Goal: Navigation & Orientation: Find specific page/section

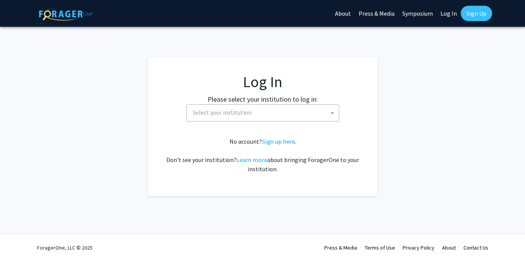
select select
click at [259, 110] on span "Select your institution" at bounding box center [261, 113] width 149 height 16
type input "う"
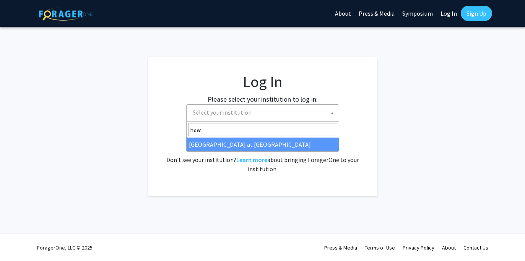
type input "haw"
select select "18"
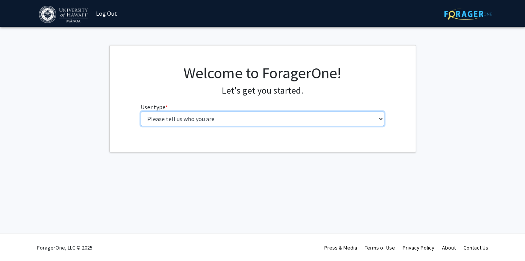
click at [198, 120] on select "Please tell us who you are Undergraduate Student Master's Student Doctoral Cand…" at bounding box center [262, 119] width 243 height 15
select select "1: undergrad"
click at [141, 112] on select "Please tell us who you are Undergraduate Student Master's Student Doctoral Cand…" at bounding box center [262, 119] width 243 height 15
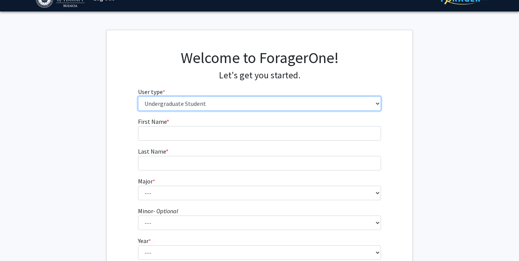
scroll to position [16, 0]
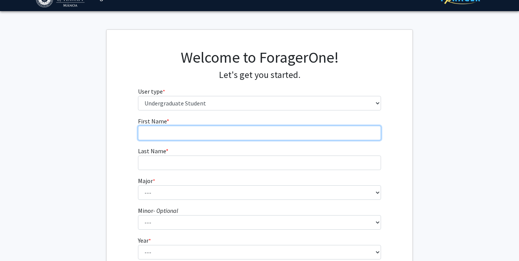
click at [190, 129] on input "First Name * required" at bounding box center [259, 133] width 243 height 15
type input "Yuri"
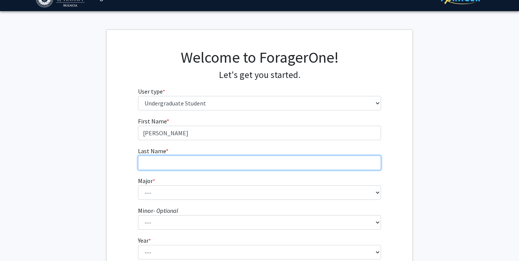
click at [186, 162] on input "Last Name * required" at bounding box center [259, 163] width 243 height 15
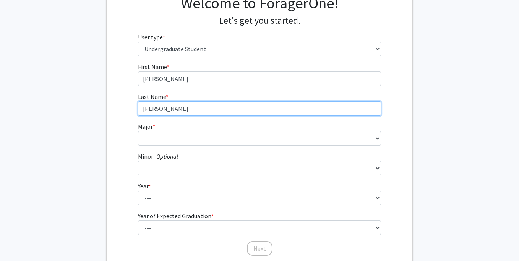
type input "Wu"
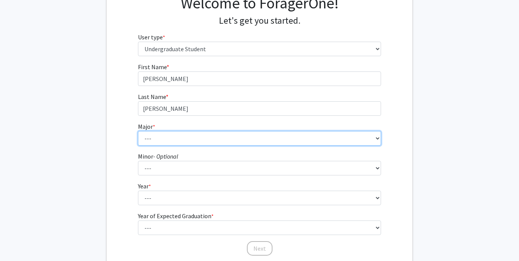
click at [178, 132] on select "--- Accounting American Studies Animal Sciences Anthropology Art Art History As…" at bounding box center [259, 138] width 243 height 15
select select "7: 1389"
click at [138, 131] on select "--- Accounting American Studies Animal Sciences Anthropology Art Art History As…" at bounding box center [259, 138] width 243 height 15
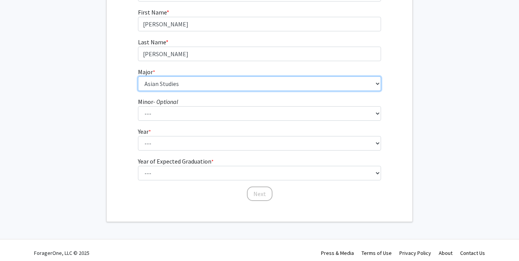
scroll to position [127, 0]
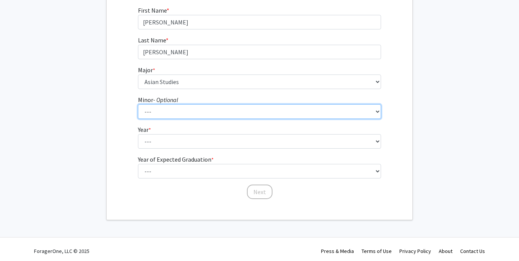
click at [169, 108] on select "--- American Studies Anthropology Art Art History Asian Studies Astronomy Astro…" at bounding box center [259, 111] width 243 height 15
select select "29: 1051"
click at [138, 104] on select "--- American Studies Anthropology Art Art History Asian Studies Astronomy Astro…" at bounding box center [259, 111] width 243 height 15
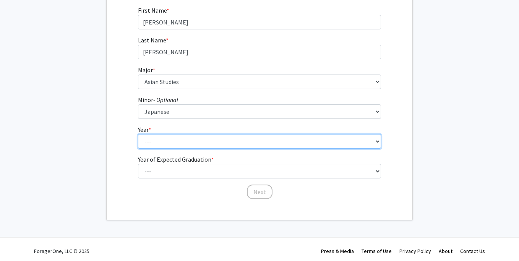
click at [186, 137] on select "--- First-year Sophomore Junior Senior Postbaccalaureate Certificate" at bounding box center [259, 141] width 243 height 15
select select "4: senior"
click at [138, 134] on select "--- First-year Sophomore Junior Senior Postbaccalaureate Certificate" at bounding box center [259, 141] width 243 height 15
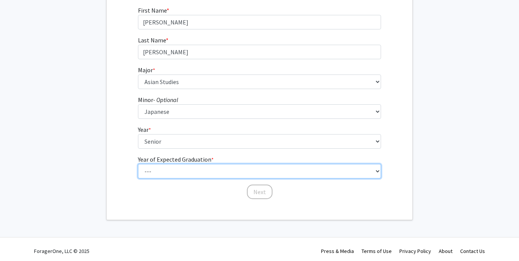
click at [198, 169] on select "--- 2025 2026 2027 2028 2029 2030 2031 2032 2033 2034" at bounding box center [259, 171] width 243 height 15
select select "2: 2026"
click at [138, 164] on select "--- 2025 2026 2027 2028 2029 2030 2031 2032 2033 2034" at bounding box center [259, 171] width 243 height 15
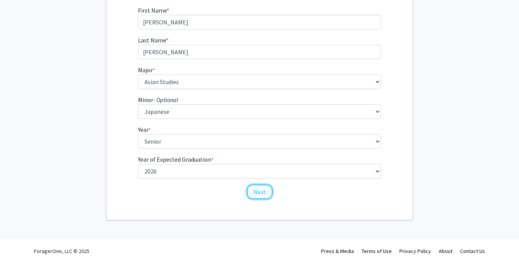
click at [255, 189] on button "Next" at bounding box center [260, 192] width 26 height 15
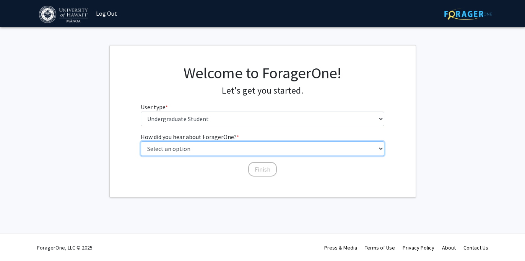
click at [237, 149] on select "Select an option Peer/student recommendation Faculty/staff recommendation Unive…" at bounding box center [262, 148] width 243 height 15
select select "3: university_website"
click at [141, 141] on select "Select an option Peer/student recommendation Faculty/staff recommendation Unive…" at bounding box center [262, 148] width 243 height 15
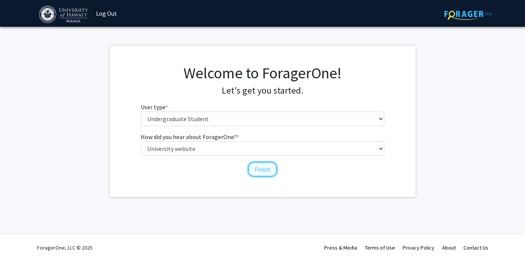
click at [260, 170] on button "Finish" at bounding box center [262, 169] width 29 height 15
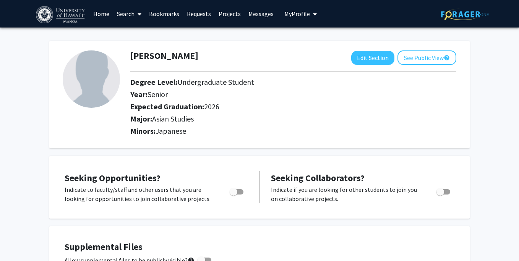
click at [229, 14] on link "Projects" at bounding box center [230, 13] width 30 height 27
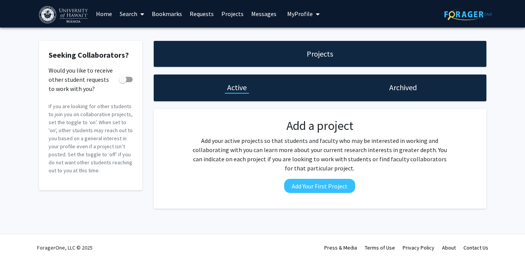
click at [204, 16] on link "Requests" at bounding box center [202, 13] width 32 height 27
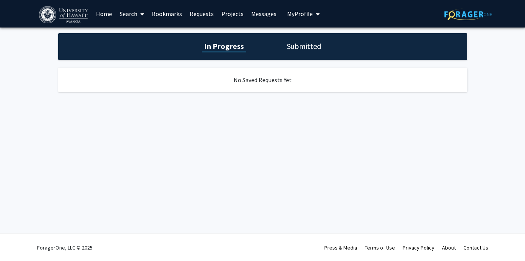
click at [132, 13] on link "Search" at bounding box center [132, 13] width 32 height 27
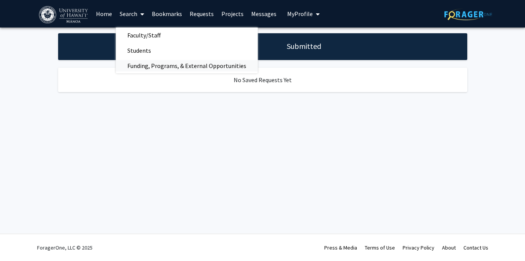
click at [156, 61] on span "Funding, Programs, & External Opportunities" at bounding box center [187, 65] width 142 height 15
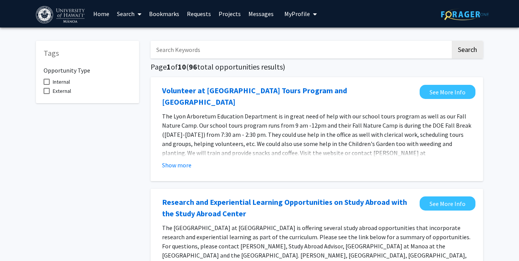
click at [136, 12] on span at bounding box center [138, 14] width 7 height 27
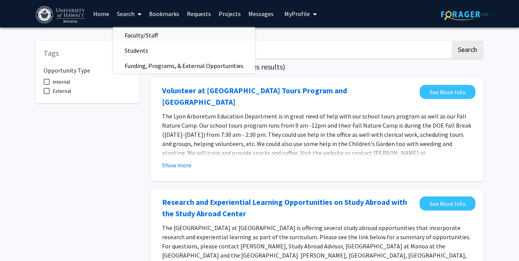
click at [138, 34] on span "Faculty/Staff" at bounding box center [141, 35] width 56 height 15
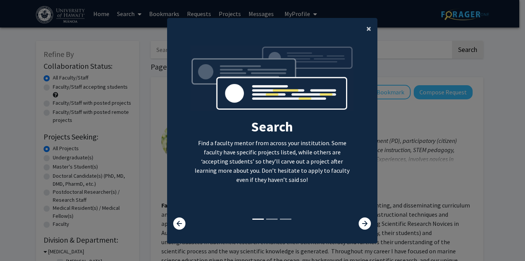
click at [366, 30] on span "×" at bounding box center [368, 29] width 5 height 12
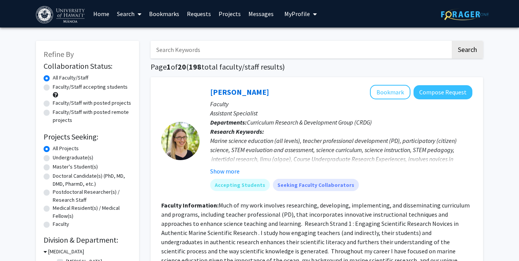
click at [53, 157] on label "Undergraduate(s)" at bounding box center [73, 158] width 41 height 8
click at [53, 157] on input "Undergraduate(s)" at bounding box center [55, 156] width 5 height 5
radio input "true"
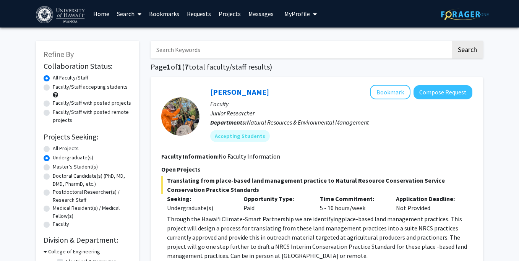
click at [53, 159] on label "Undergraduate(s)" at bounding box center [73, 158] width 41 height 8
click at [53, 159] on input "Undergraduate(s)" at bounding box center [55, 156] width 5 height 5
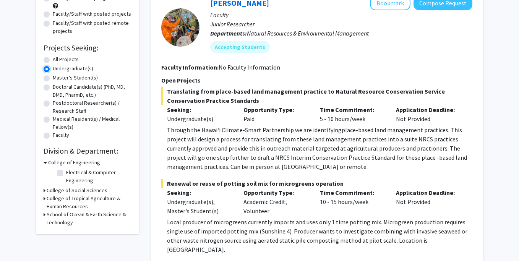
scroll to position [90, 0]
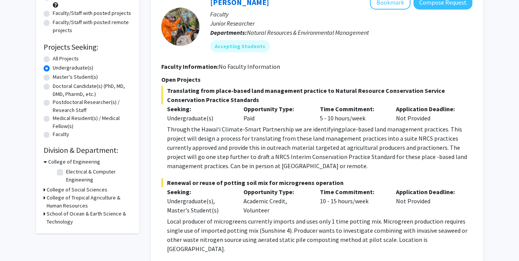
click at [87, 188] on h3 "College of Social Sciences" at bounding box center [77, 190] width 61 height 8
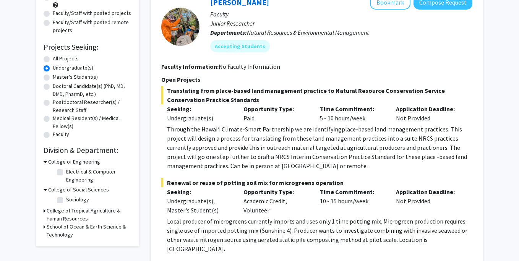
scroll to position [112, 0]
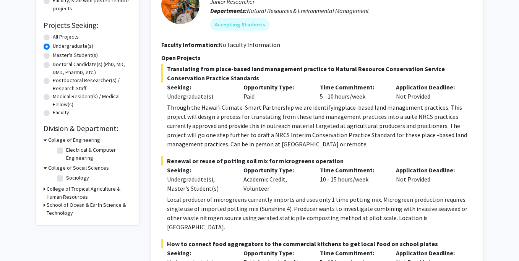
click at [80, 207] on h3 "School of Ocean & Earth Science & Technology" at bounding box center [89, 209] width 85 height 16
click at [77, 189] on h3 "College of Tropical Agriculture & Human Resources" at bounding box center [89, 193] width 85 height 16
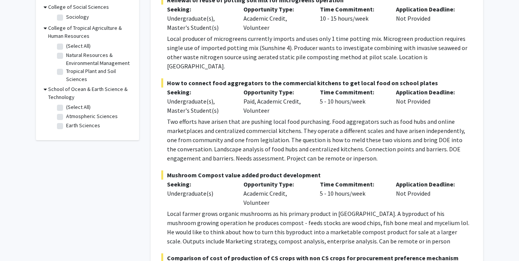
scroll to position [0, 0]
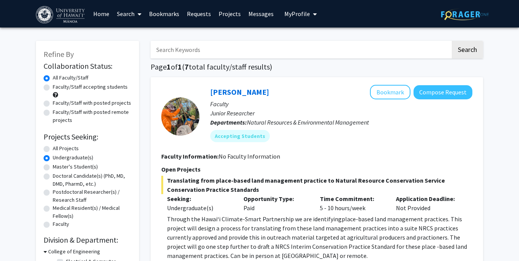
click at [124, 16] on link "Search" at bounding box center [129, 13] width 32 height 27
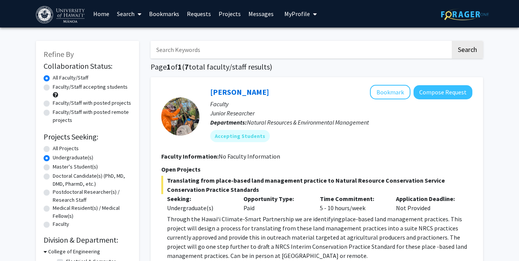
click at [127, 18] on link "Search" at bounding box center [129, 13] width 32 height 27
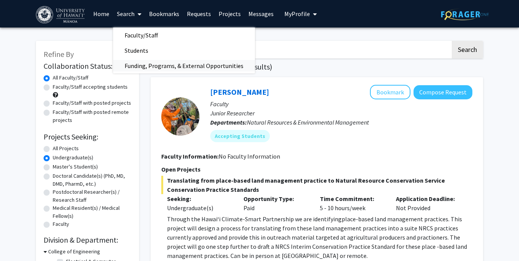
click at [147, 60] on span "Funding, Programs, & External Opportunities" at bounding box center [184, 65] width 142 height 15
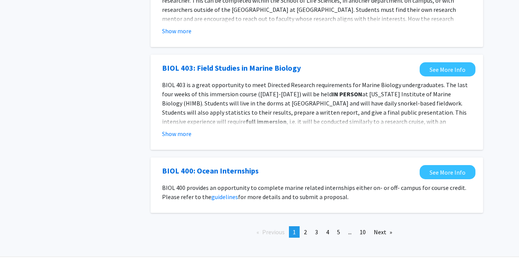
scroll to position [826, 0]
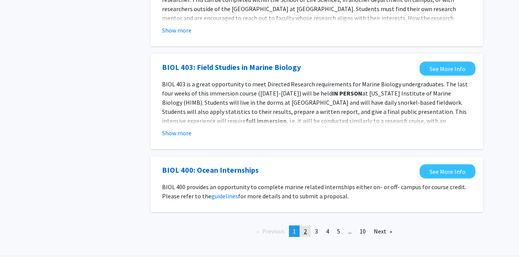
click at [303, 226] on link "page 2" at bounding box center [305, 231] width 11 height 11
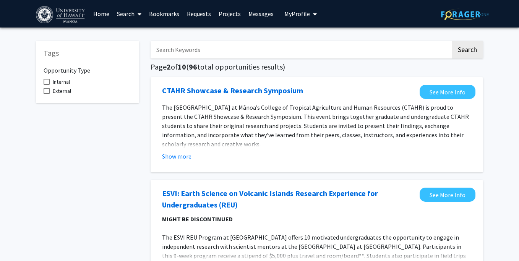
click at [132, 13] on link "Search" at bounding box center [129, 13] width 32 height 27
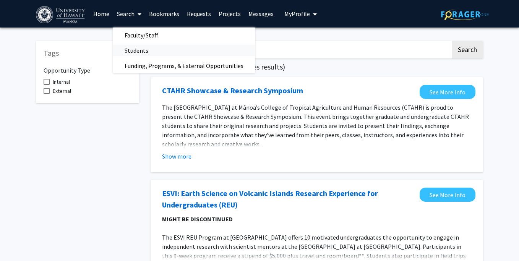
click at [143, 56] on span "Students" at bounding box center [136, 50] width 47 height 15
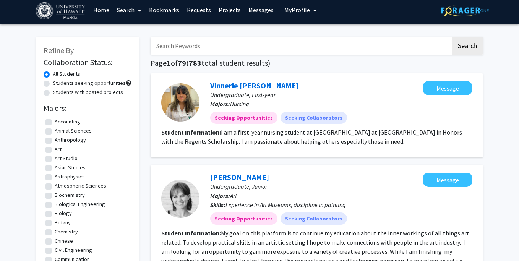
scroll to position [4, 0]
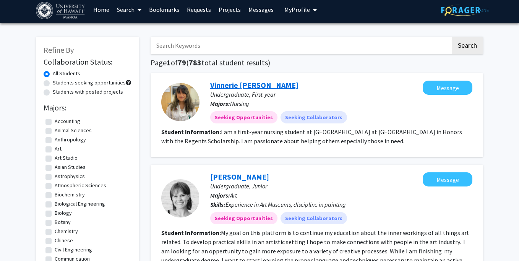
click at [253, 86] on link "Vinnerie Conner" at bounding box center [254, 85] width 88 height 10
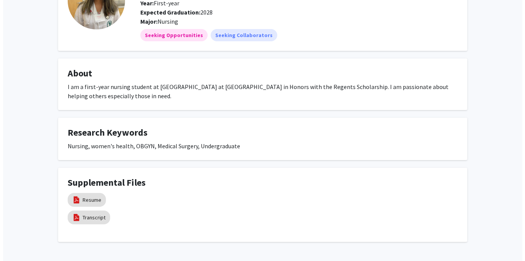
scroll to position [73, 0]
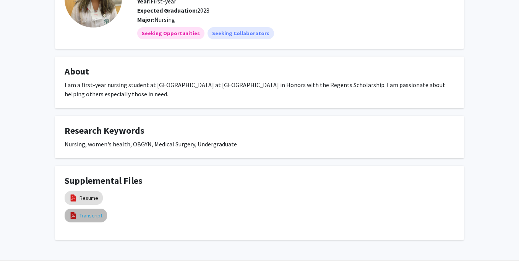
click at [88, 214] on link "Transcript" at bounding box center [91, 216] width 23 height 8
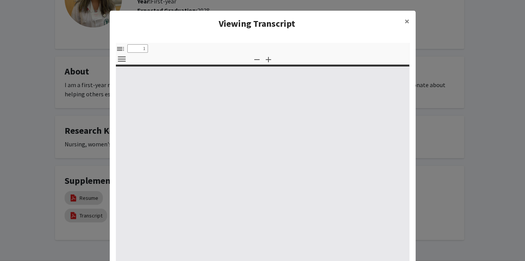
select select "custom"
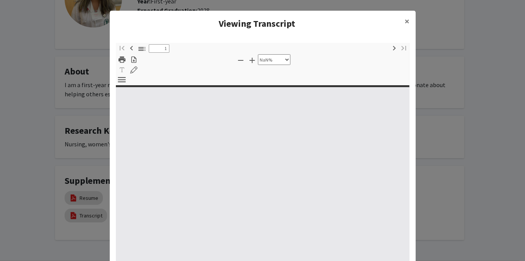
type input "0"
select select "custom"
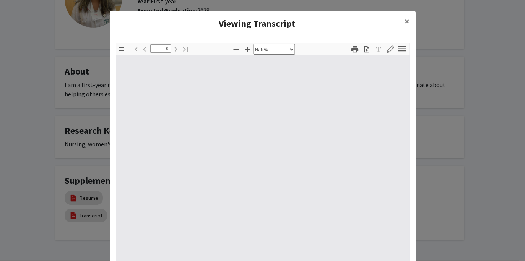
type input "1"
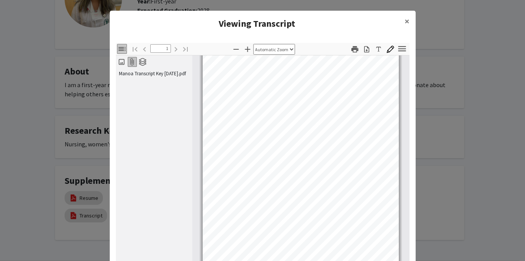
scroll to position [0, 0]
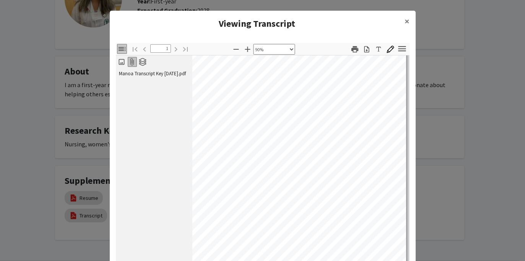
select select "custom"
click at [404, 19] on span "×" at bounding box center [406, 21] width 5 height 12
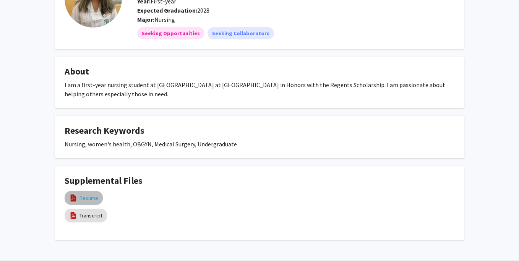
click at [92, 196] on link "Resume" at bounding box center [89, 198] width 19 height 8
select select "custom"
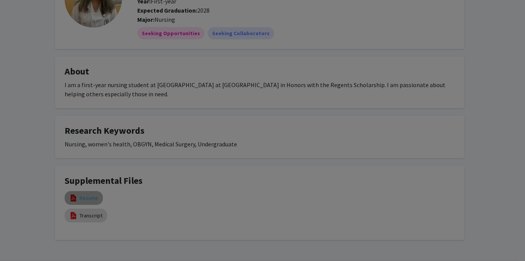
type input "0"
select select "custom"
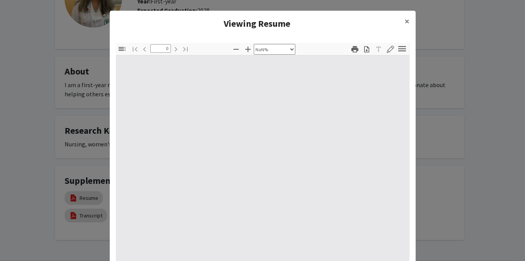
type input "1"
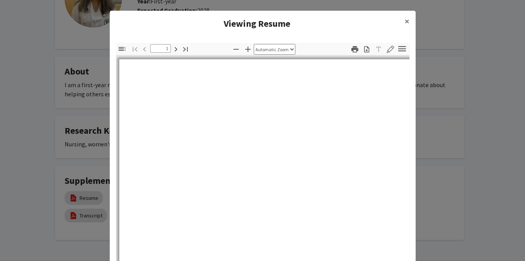
select select "auto"
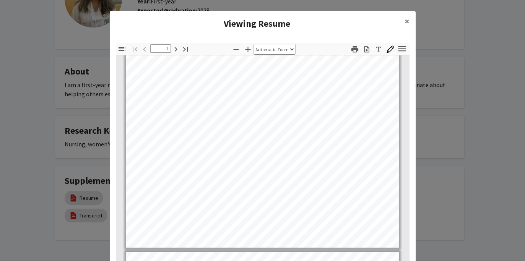
scroll to position [171, 0]
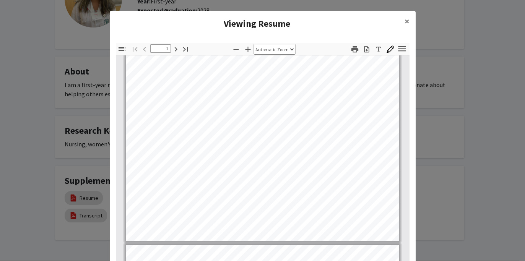
type input "2"
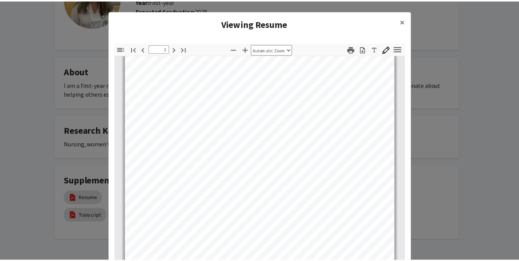
scroll to position [365, 0]
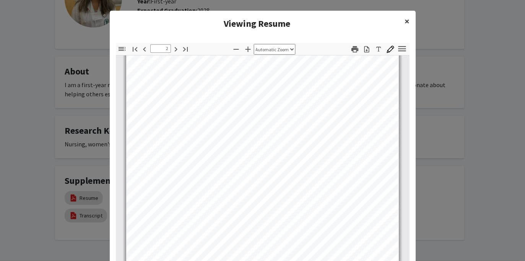
click at [404, 21] on span "×" at bounding box center [406, 21] width 5 height 12
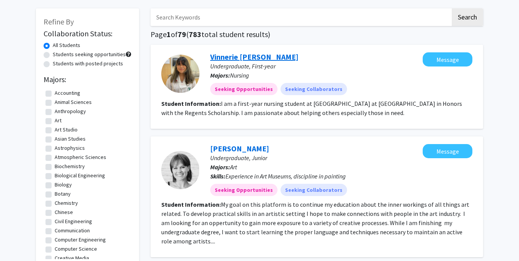
scroll to position [32, 0]
click at [55, 139] on label "Asian Studies" at bounding box center [70, 139] width 31 height 8
click at [55, 139] on input "Asian Studies" at bounding box center [57, 137] width 5 height 5
checkbox input "true"
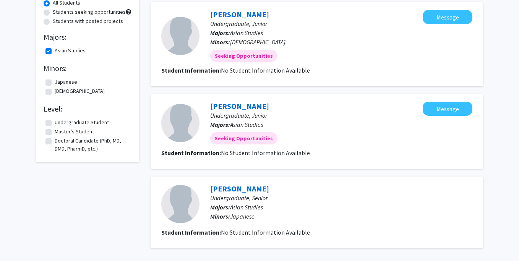
scroll to position [76, 0]
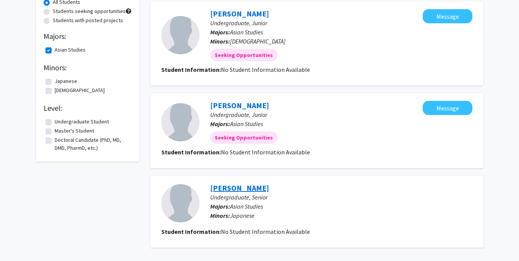
click at [232, 187] on link "Yuri Wu" at bounding box center [239, 188] width 59 height 10
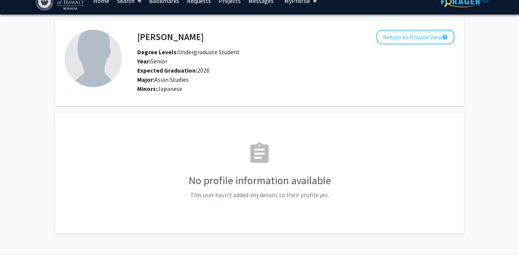
scroll to position [8, 0]
